Goal: Task Accomplishment & Management: Use online tool/utility

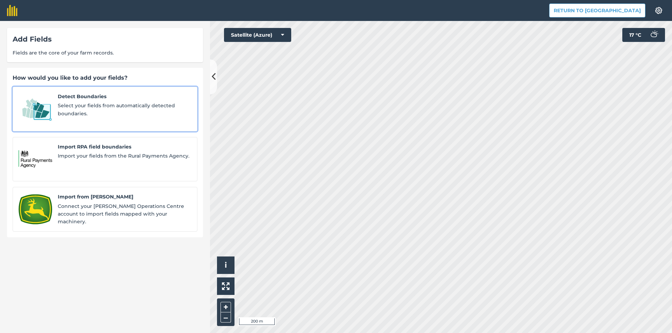
click at [110, 107] on span "Select your fields from automatically detected boundaries." at bounding box center [125, 110] width 134 height 16
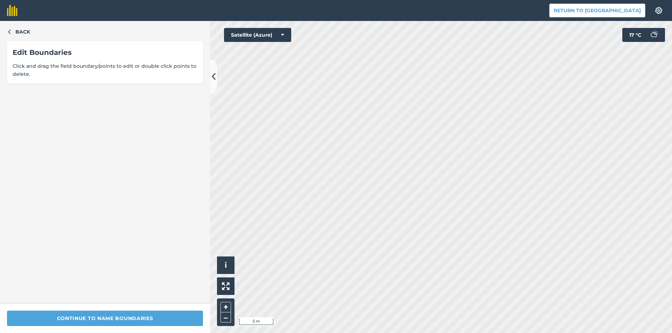
click at [205, 156] on div "Back Edit Boundaries Click and drag the field boundary/points to edit or double…" at bounding box center [336, 177] width 672 height 312
click at [225, 257] on div "Click to start drawing i © 2025 TomTom, Microsoft 50 m + –" at bounding box center [441, 177] width 462 height 312
type input "15к11"
click at [7, 30] on icon "button" at bounding box center [9, 31] width 5 height 5
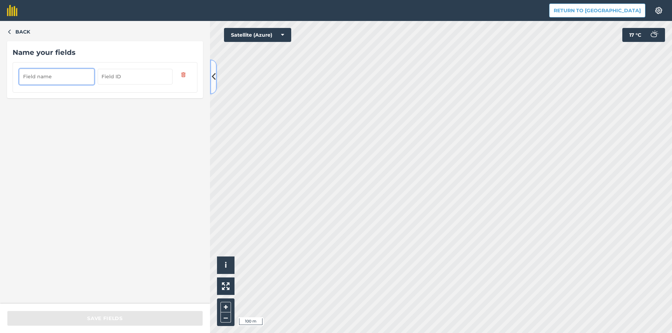
click at [215, 83] on icon at bounding box center [214, 77] width 4 height 12
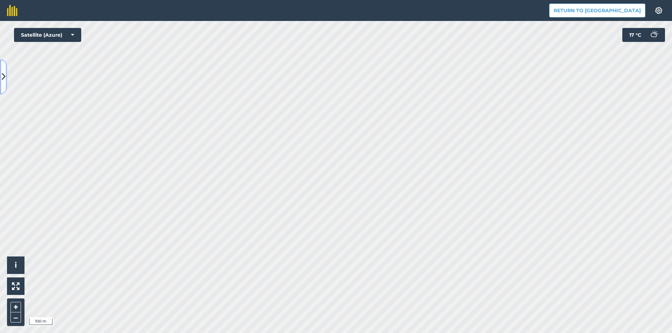
click at [4, 79] on icon at bounding box center [4, 77] width 4 height 12
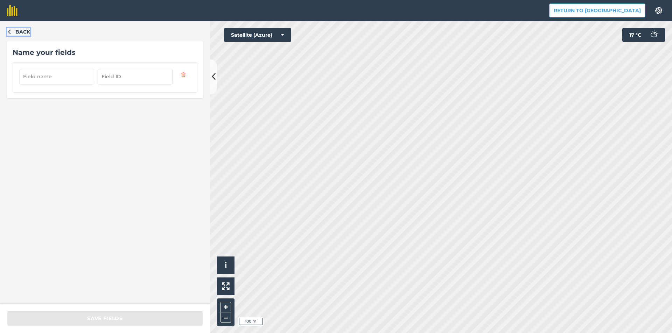
click at [18, 32] on span "Back" at bounding box center [22, 32] width 15 height 8
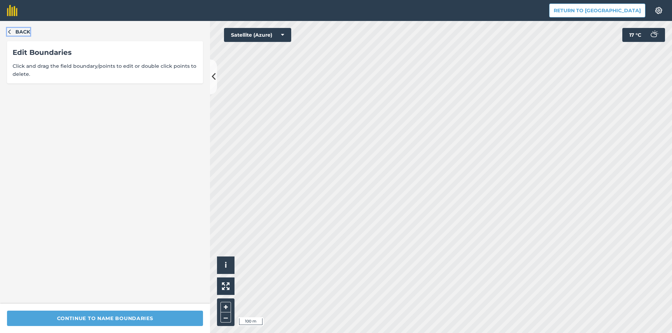
click at [19, 32] on span "Back" at bounding box center [22, 32] width 15 height 8
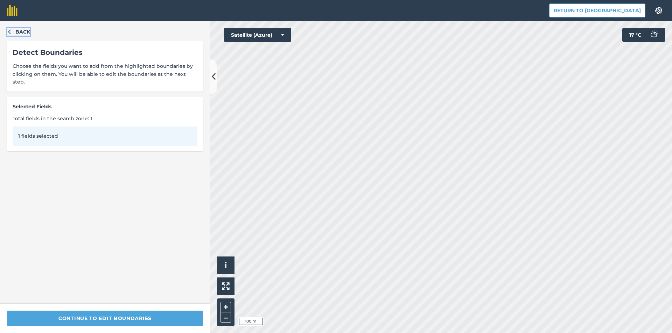
click at [19, 32] on span "Back" at bounding box center [22, 32] width 15 height 8
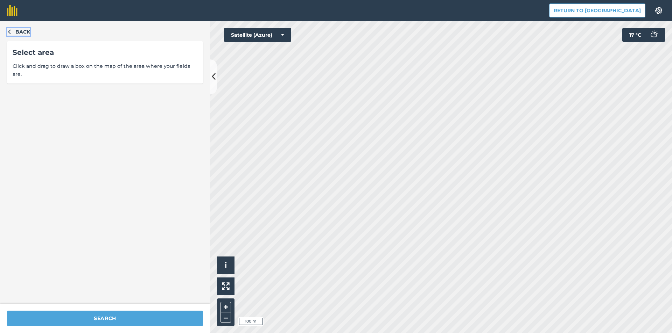
click at [19, 32] on span "Back" at bounding box center [22, 32] width 15 height 8
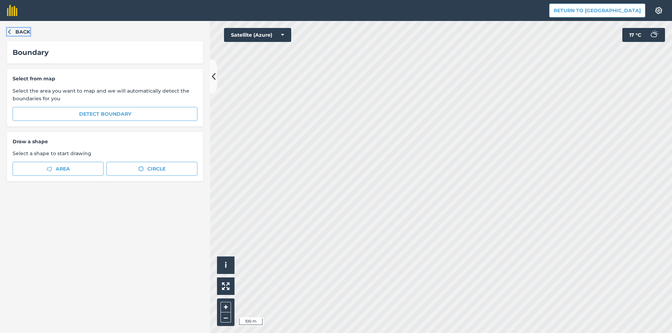
click at [19, 32] on span "Back" at bounding box center [22, 32] width 15 height 8
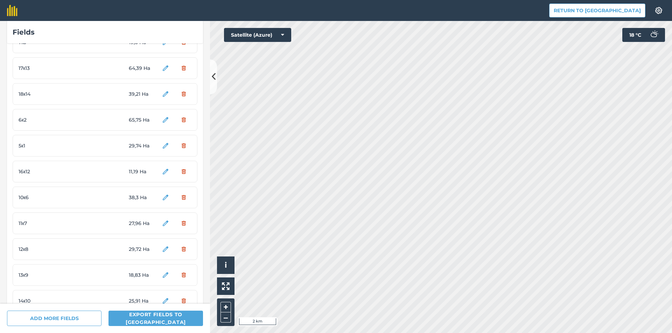
scroll to position [180, 0]
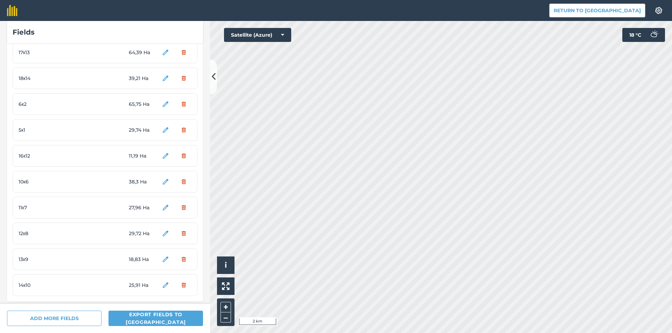
scroll to position [180, 0]
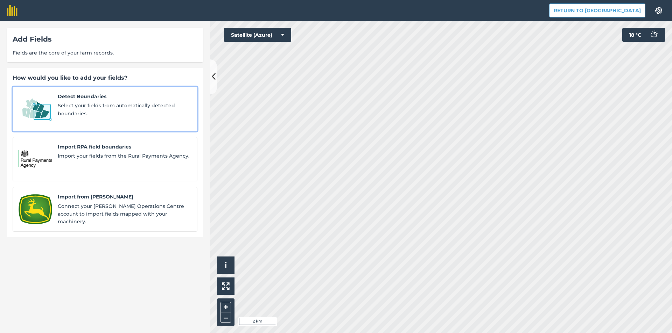
click at [90, 107] on span "Select your fields from automatically detected boundaries." at bounding box center [125, 110] width 134 height 16
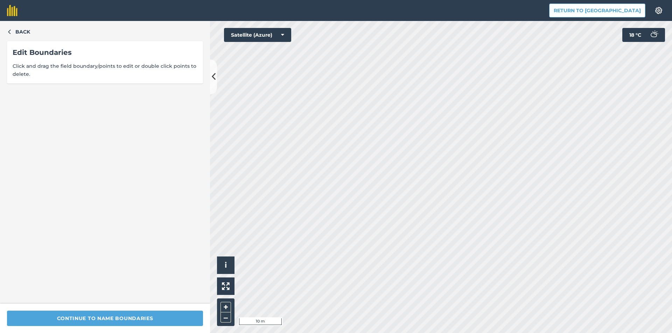
click at [163, 145] on div "Back Edit Boundaries Click and drag the field boundary/points to edit or double…" at bounding box center [336, 177] width 672 height 312
click at [187, 169] on div "Back Edit Boundaries Click and drag the field boundary/points to edit or double…" at bounding box center [336, 177] width 672 height 312
type input "15к11"
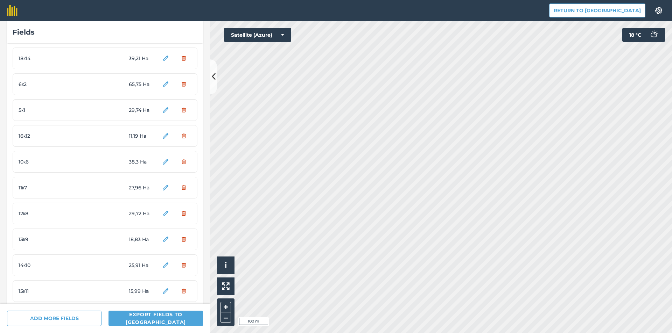
scroll to position [206, 0]
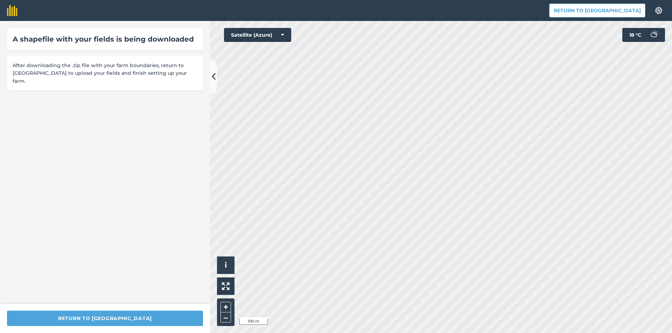
click at [115, 330] on div "Return to [GEOGRAPHIC_DATA]" at bounding box center [105, 318] width 210 height 29
click at [116, 324] on button "Return to [GEOGRAPHIC_DATA]" at bounding box center [105, 318] width 196 height 15
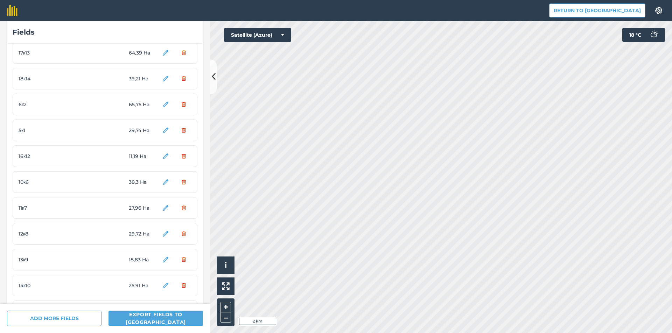
scroll to position [206, 0]
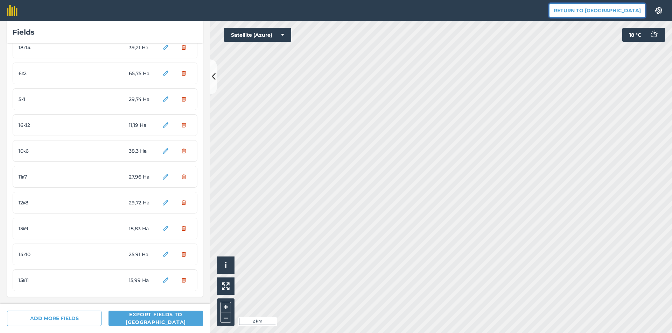
click at [592, 8] on button "Return to [GEOGRAPHIC_DATA]" at bounding box center [597, 10] width 96 height 14
